Goal: Transaction & Acquisition: Book appointment/travel/reservation

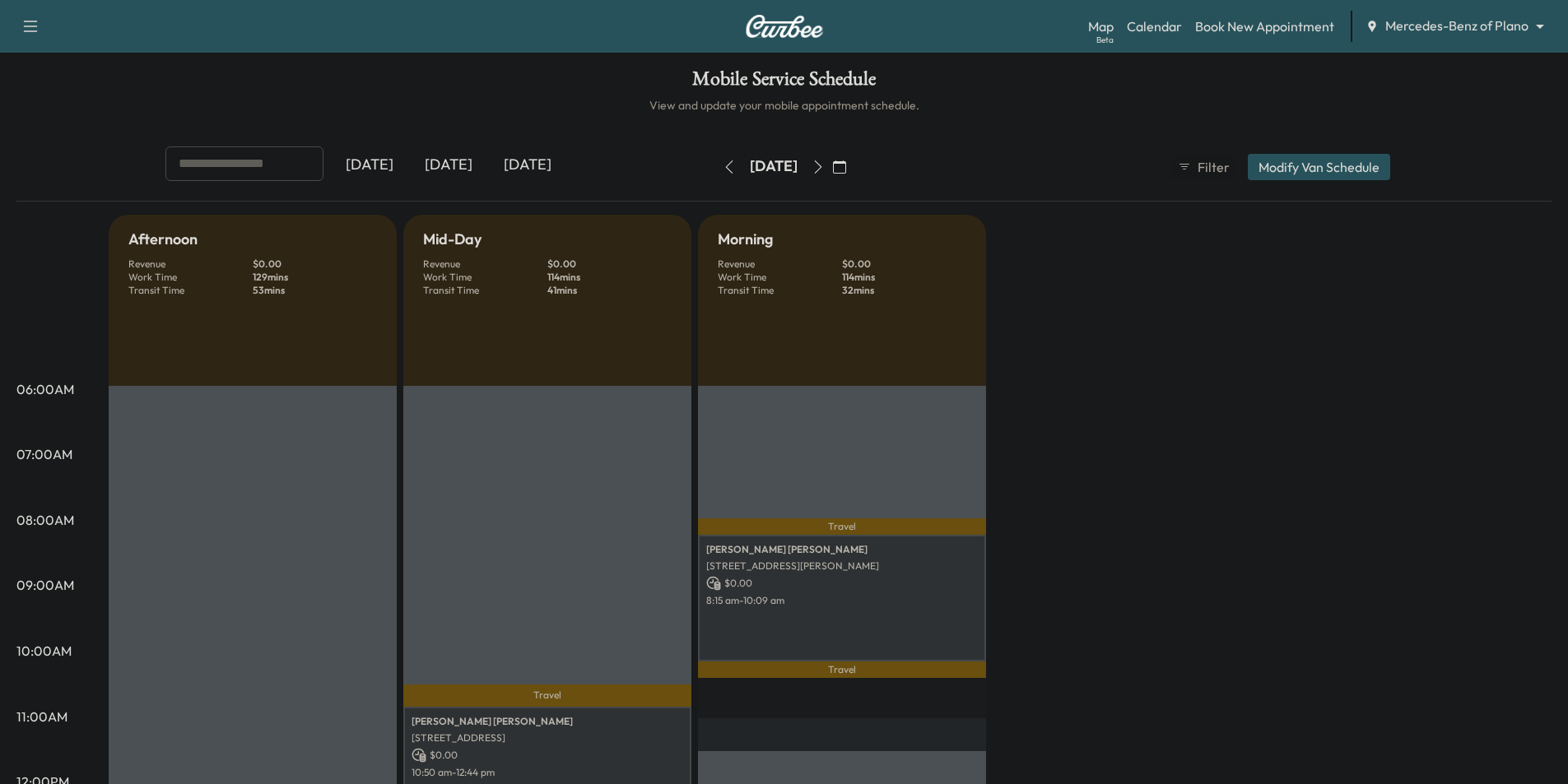
scroll to position [164, 0]
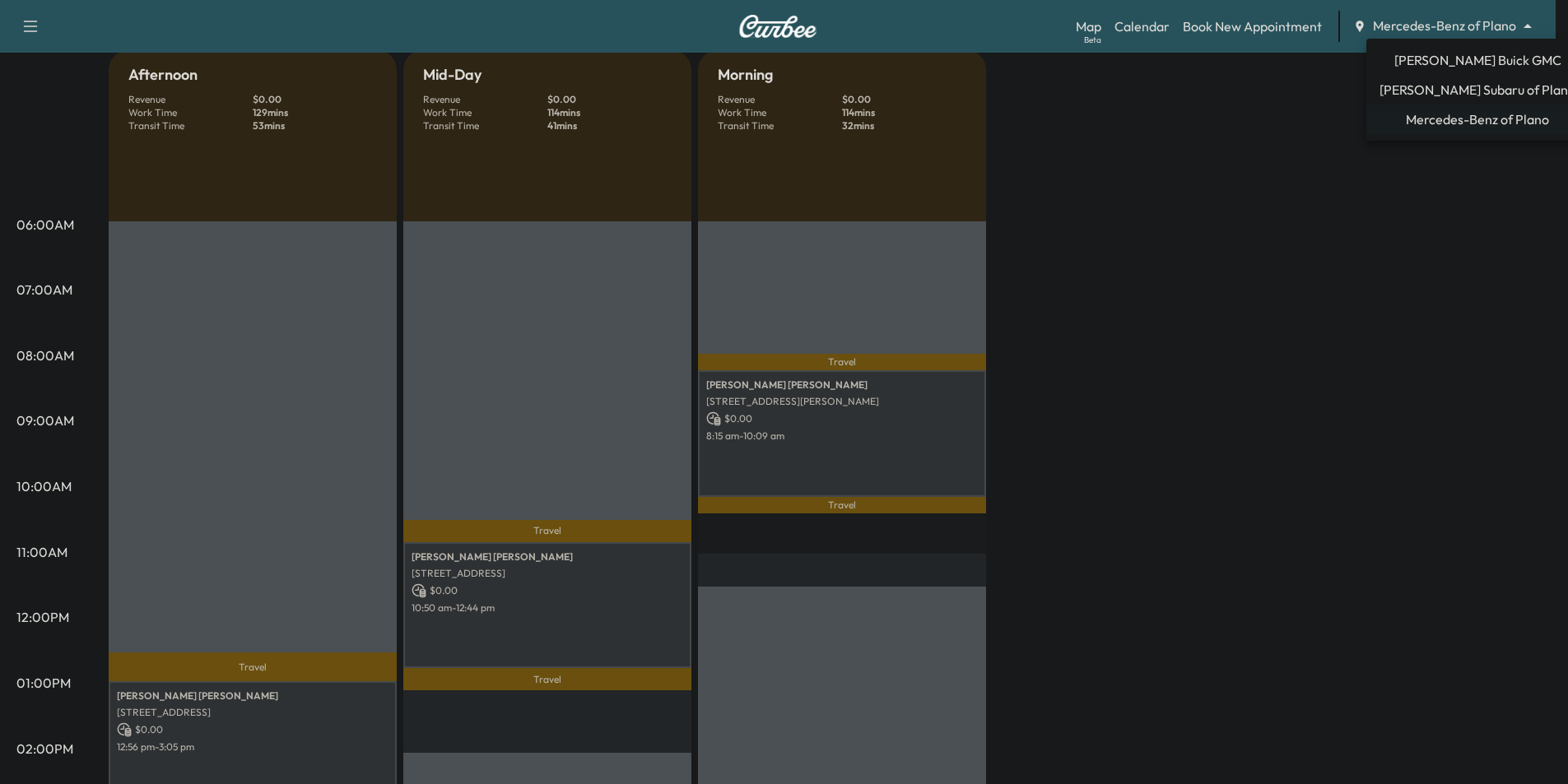
click at [1461, 31] on body "Support Log Out Map Beta Calendar Book New Appointment Mercedes-Benz of Plano *…" at bounding box center [784, 228] width 1568 height 784
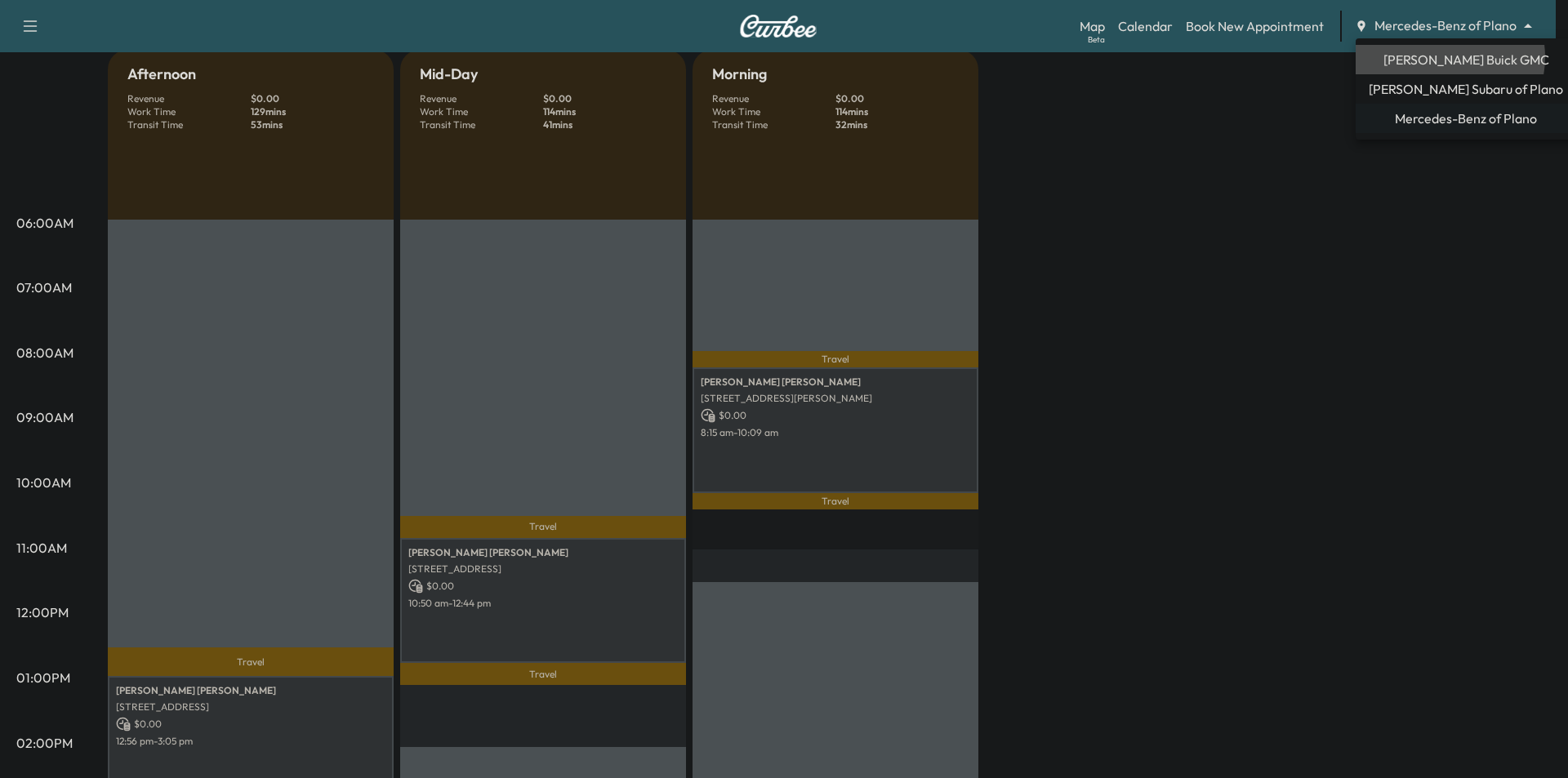
click at [1444, 57] on span "[PERSON_NAME] Buick GMC" at bounding box center [1466, 59] width 166 height 20
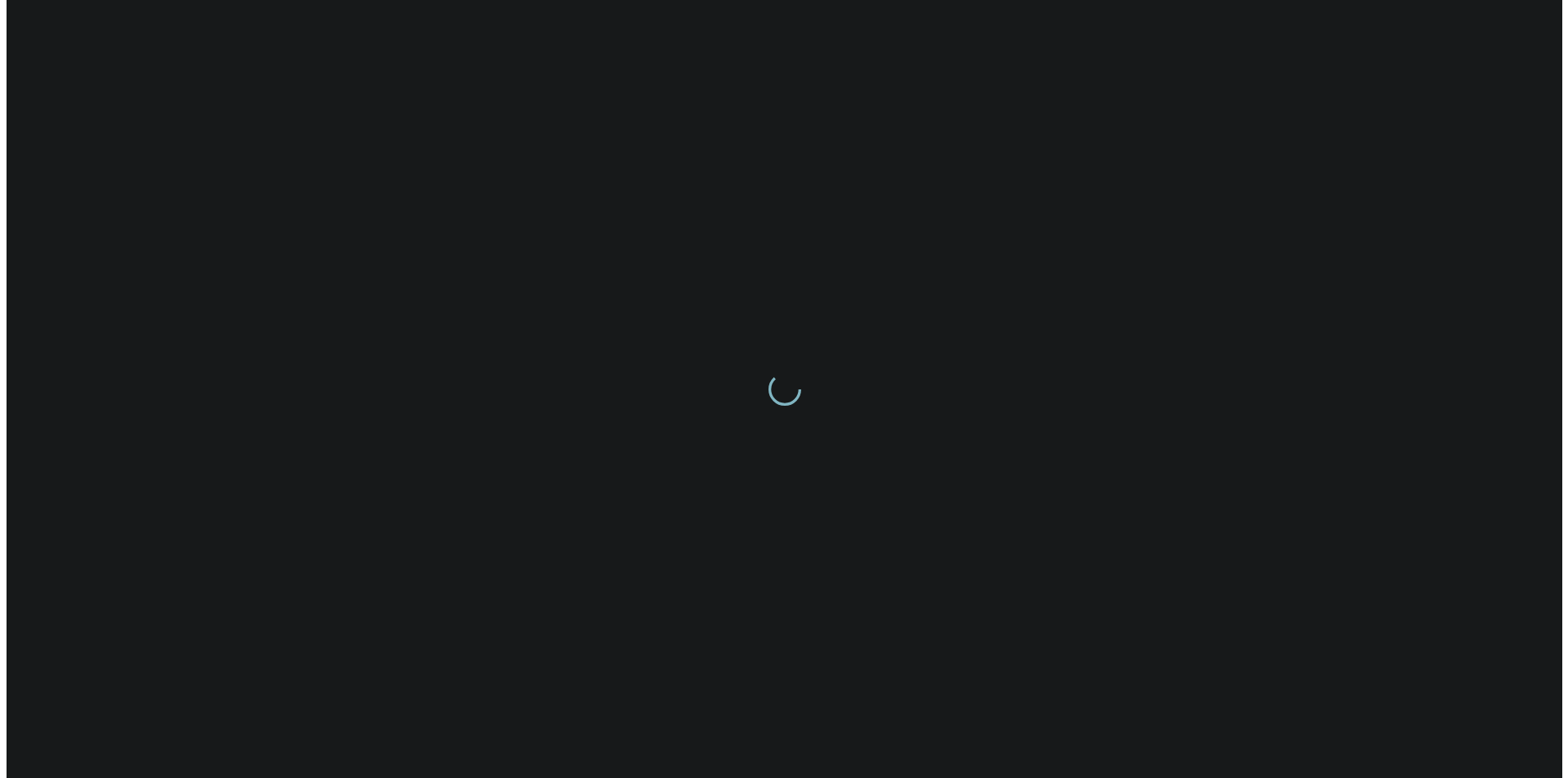
scroll to position [0, 0]
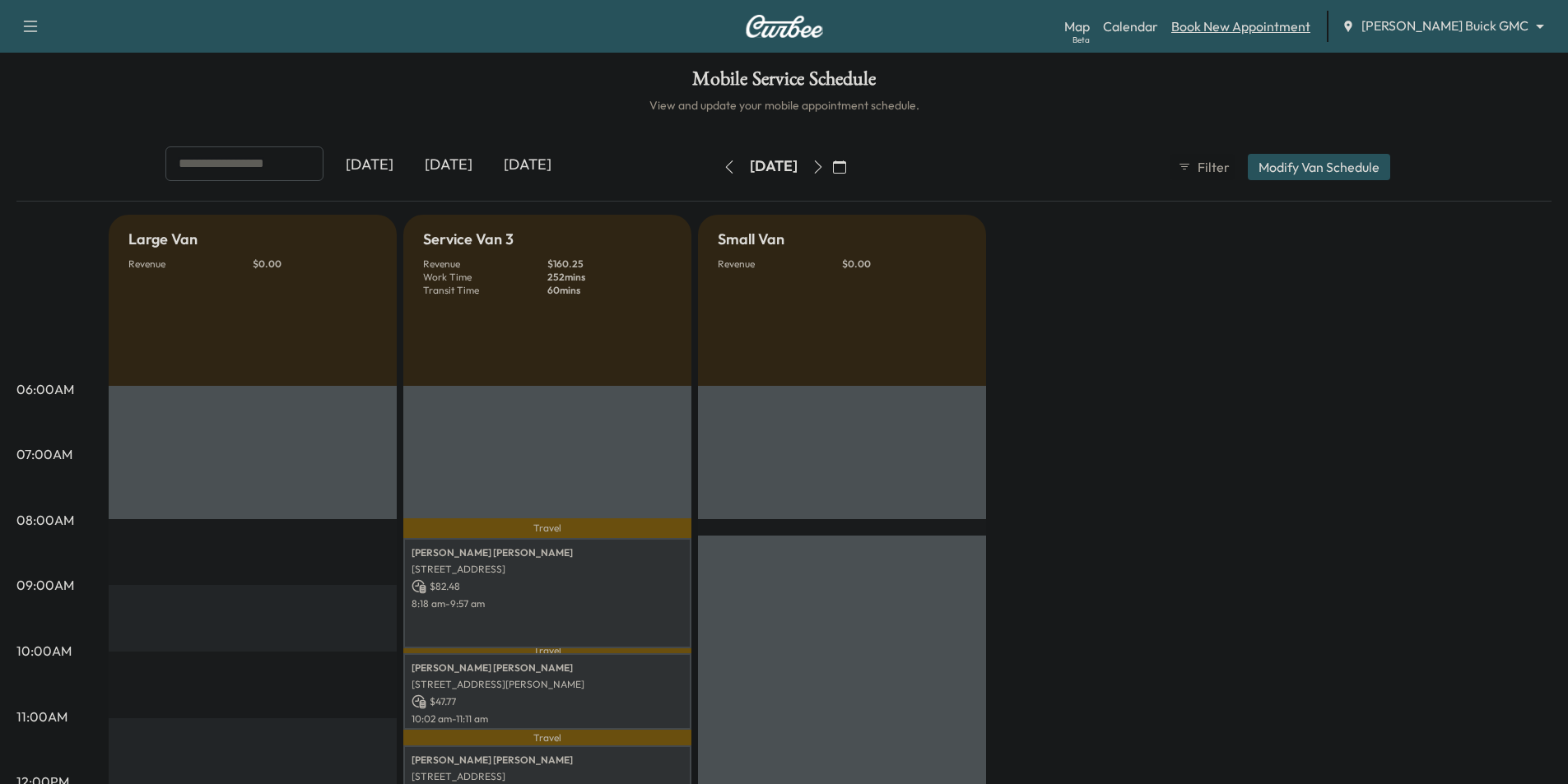
click at [1271, 31] on link "Book New Appointment" at bounding box center [1240, 26] width 139 height 20
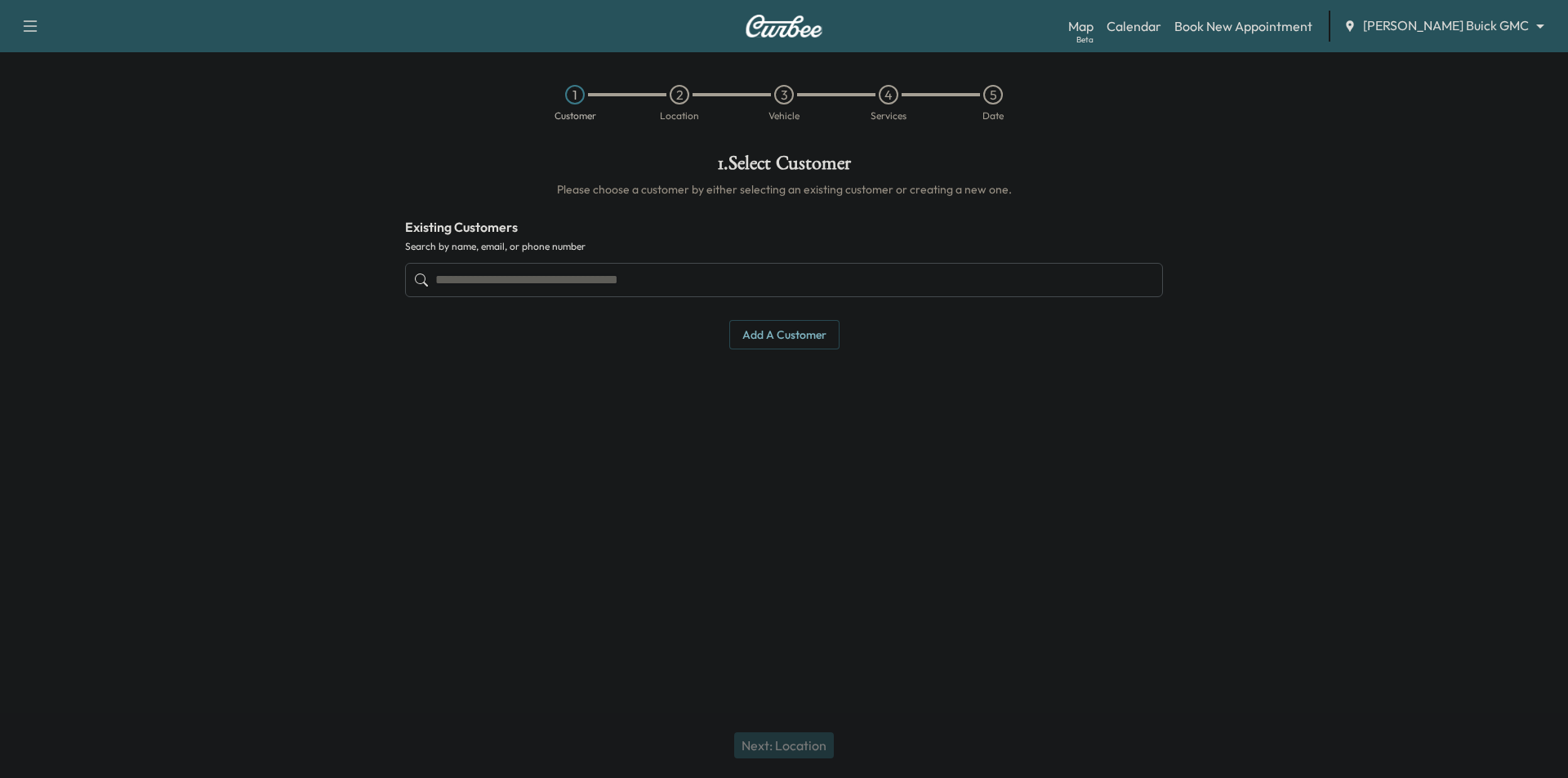
click at [745, 271] on input "text" at bounding box center [784, 280] width 758 height 34
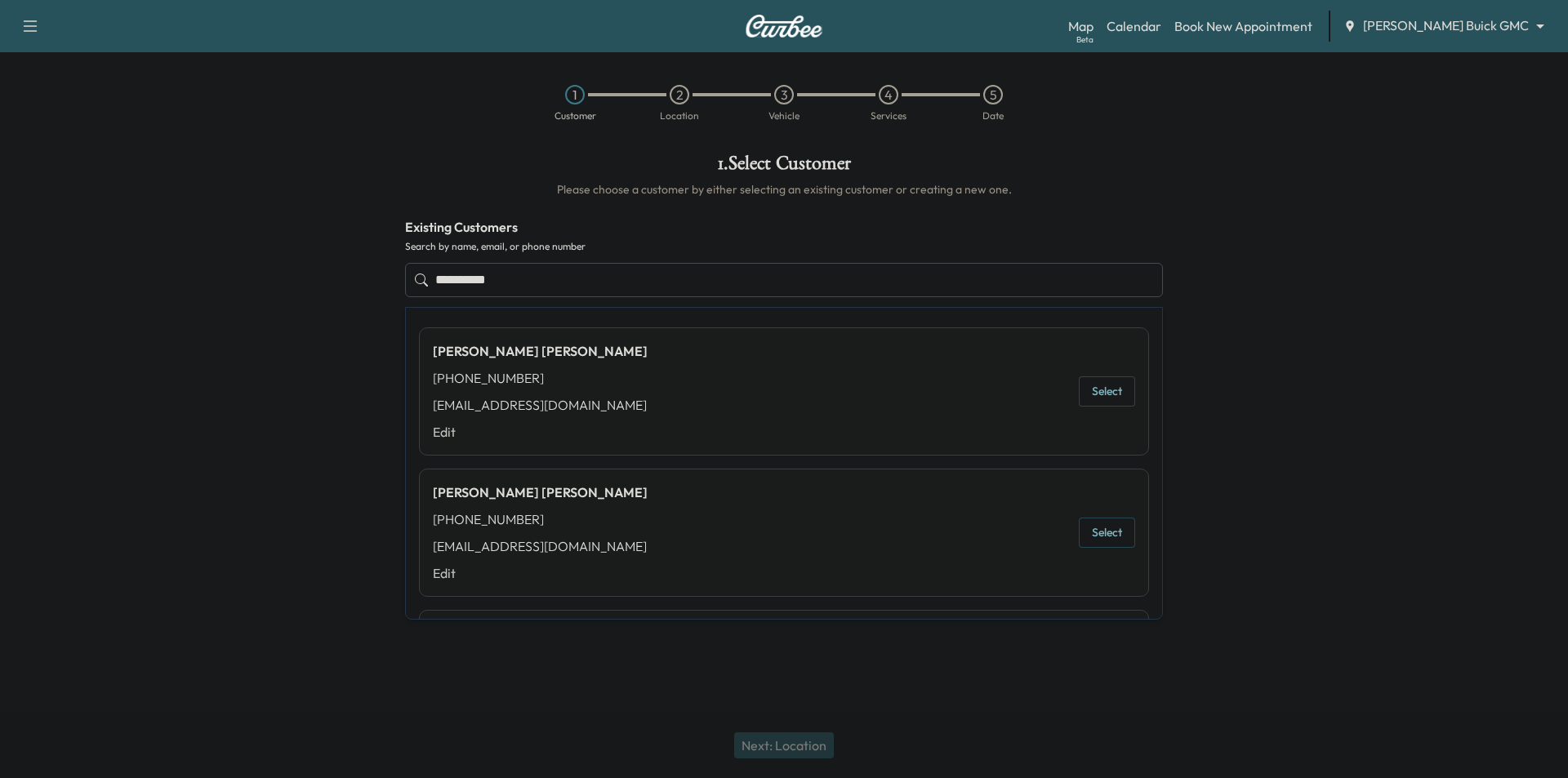
click at [1088, 397] on button "Select" at bounding box center [1107, 391] width 57 height 30
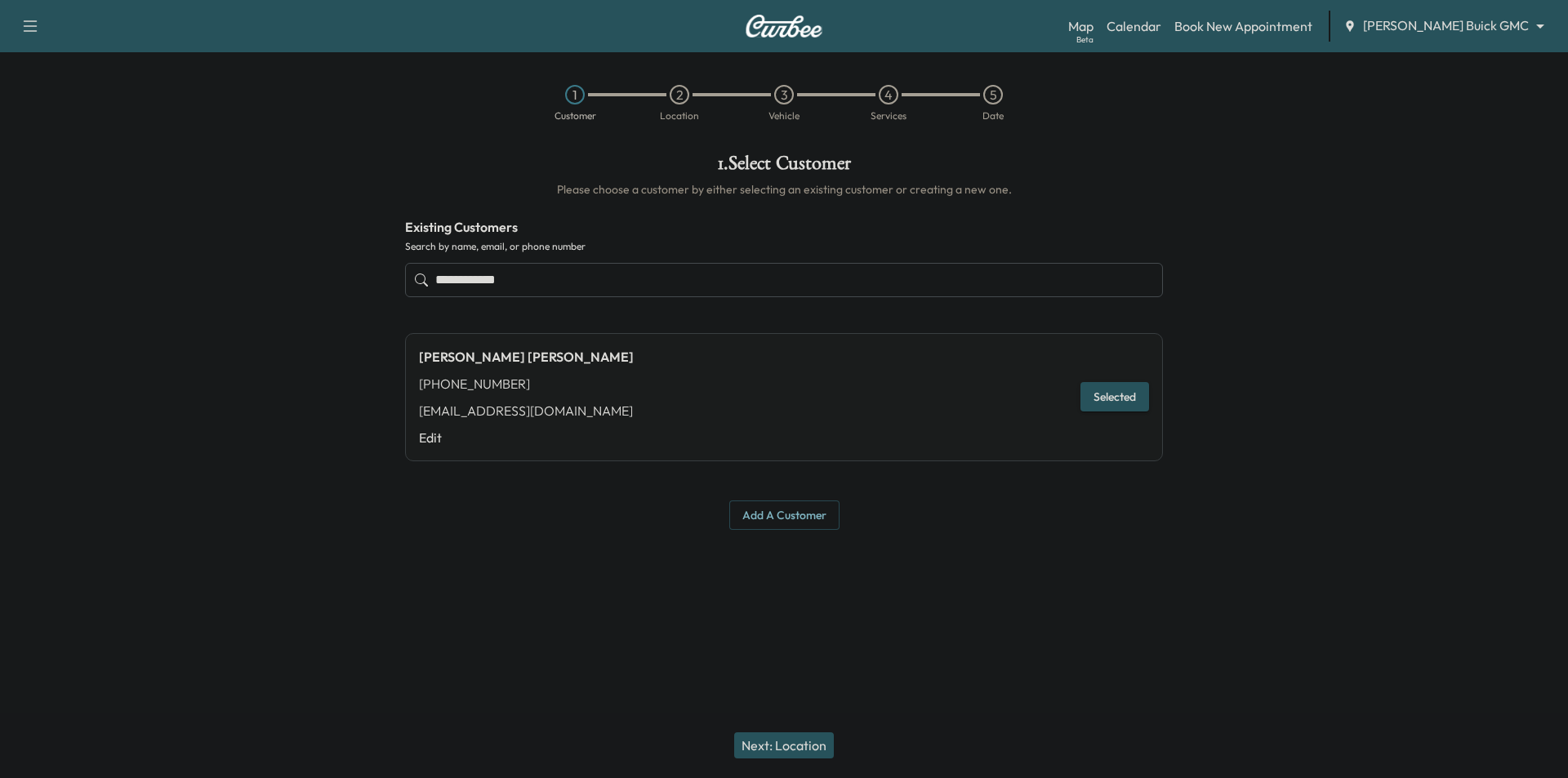
type input "**********"
click at [811, 738] on button "Next: Location" at bounding box center [784, 745] width 100 height 26
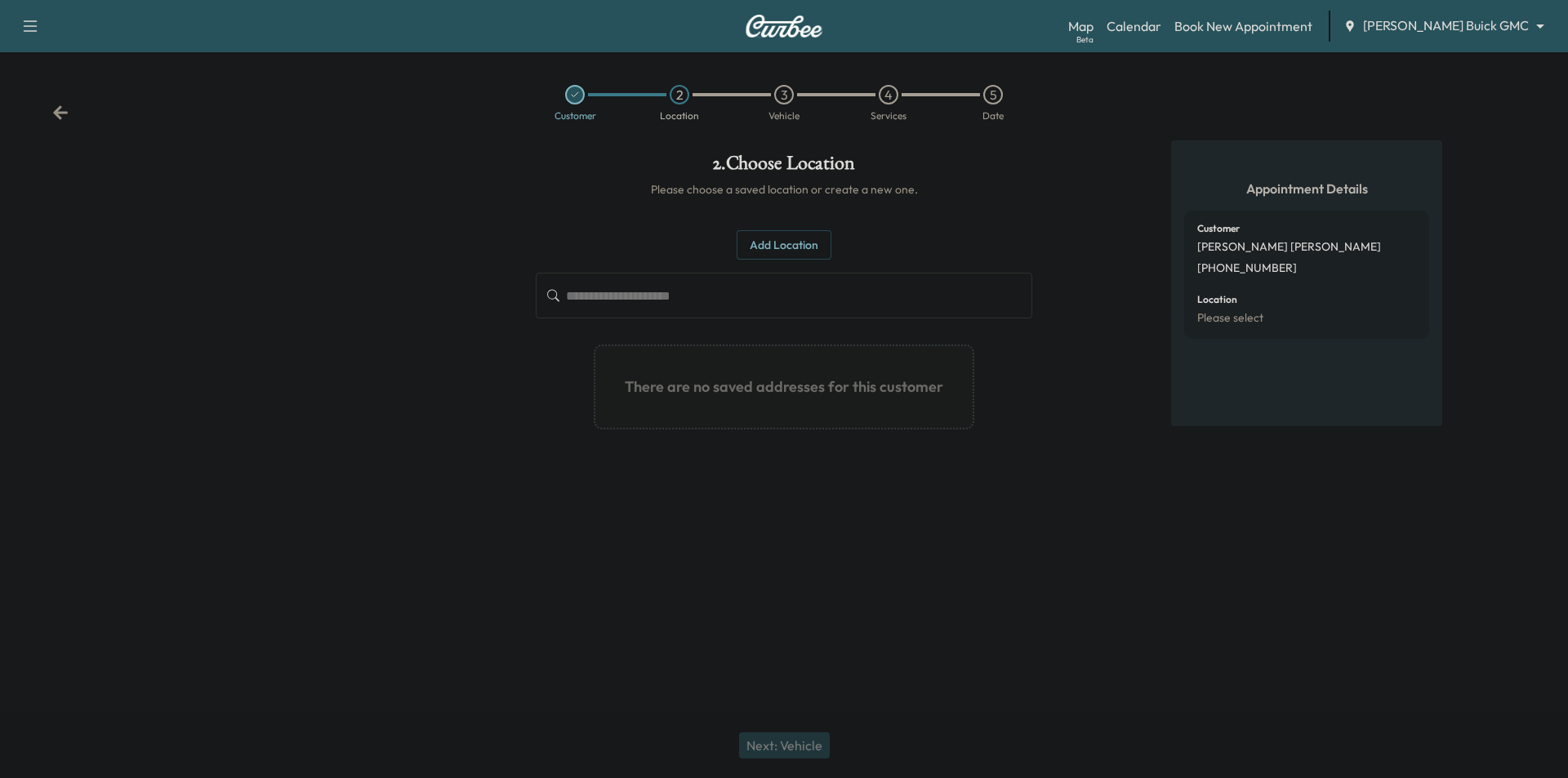
click at [782, 261] on div "Add Location ​ There are no saved addresses for this customer Add a Location Ad…" at bounding box center [783, 336] width 497 height 213
click at [782, 248] on button "Add Location" at bounding box center [784, 245] width 95 height 30
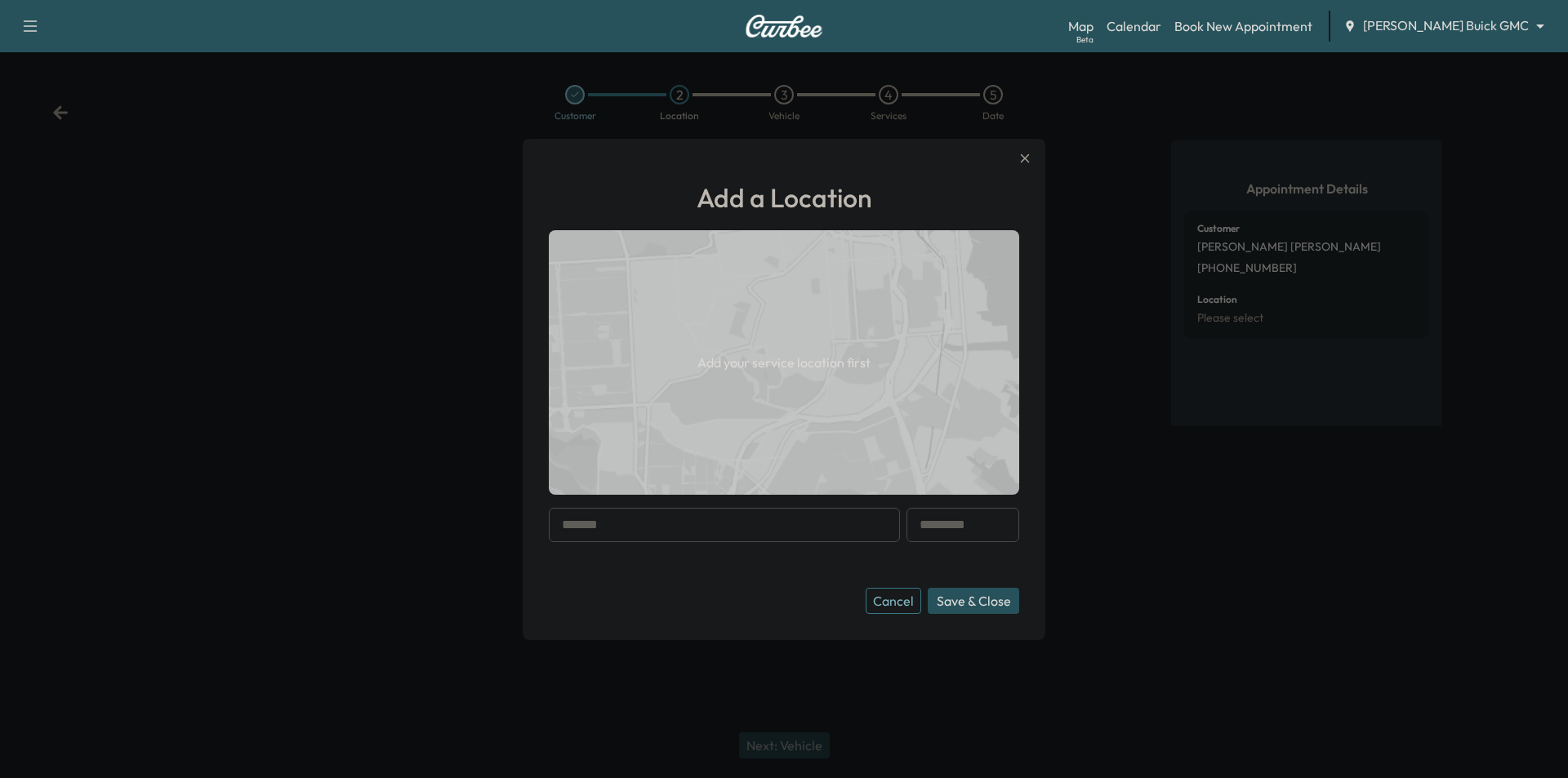
click at [713, 530] on input "text" at bounding box center [724, 525] width 351 height 34
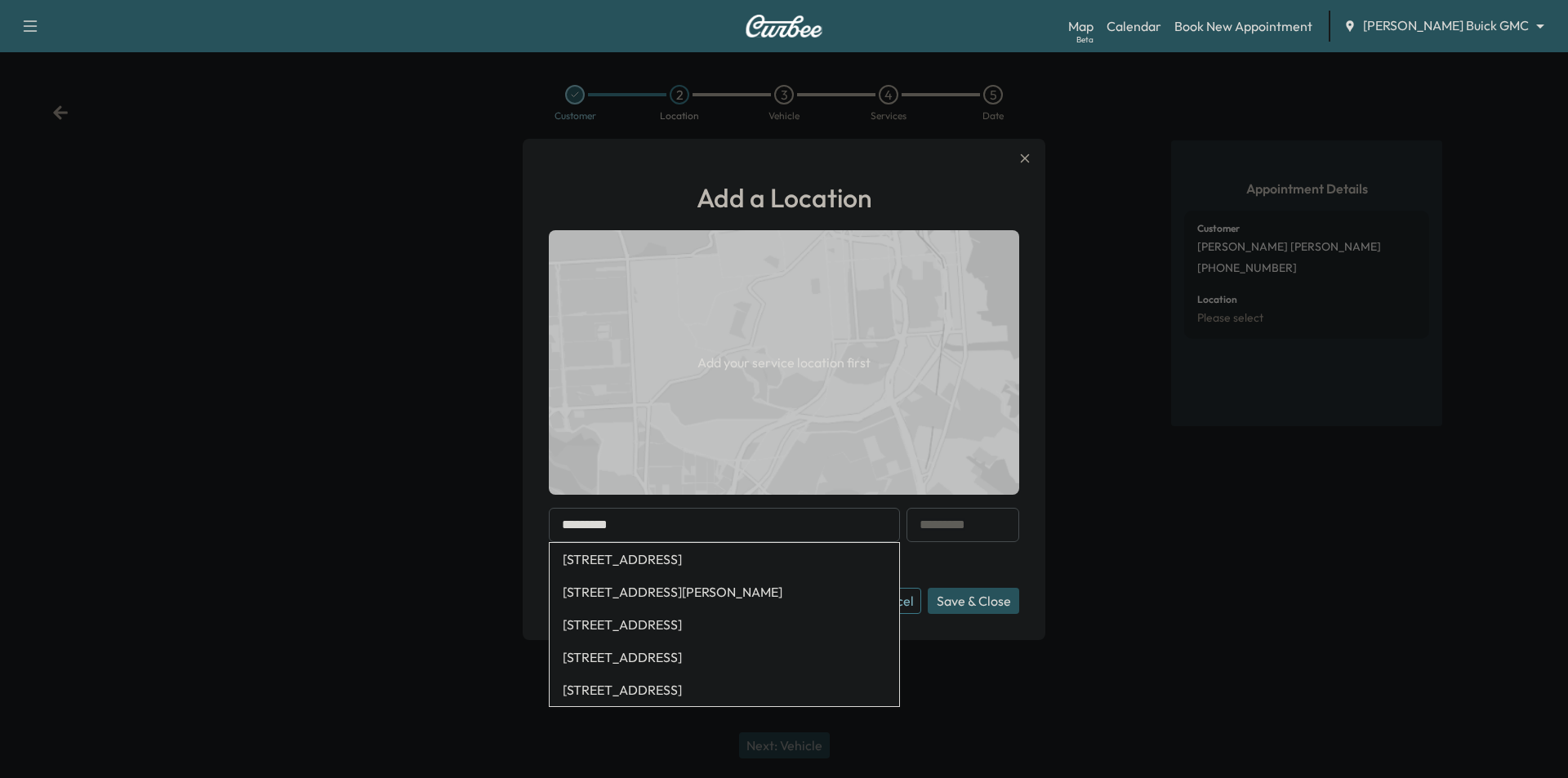
click at [733, 553] on li "[STREET_ADDRESS]" at bounding box center [724, 559] width 350 height 33
type input "**********"
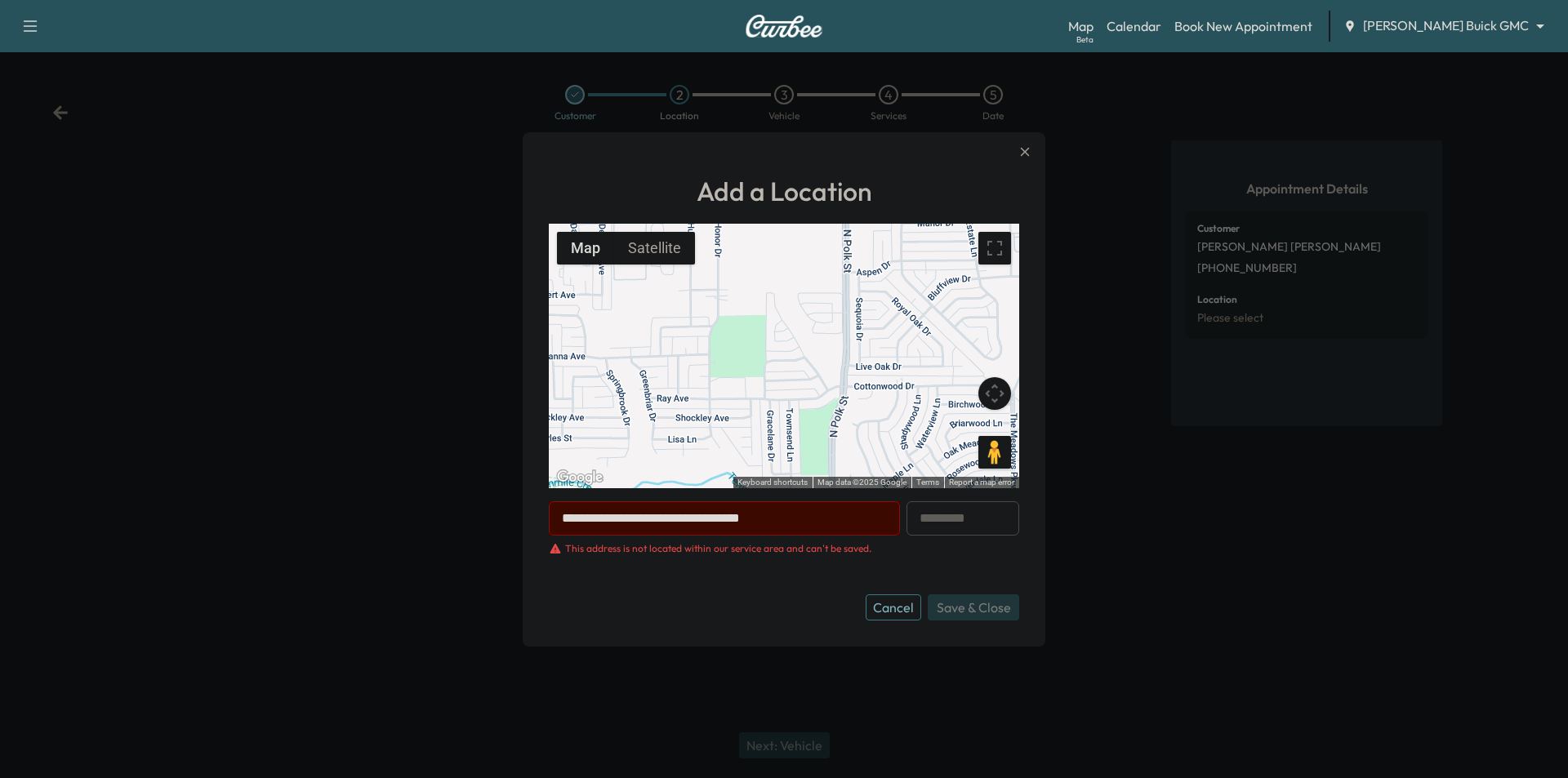
click at [902, 608] on button "Cancel" at bounding box center [892, 608] width 56 height 26
